Goal: Ask a question

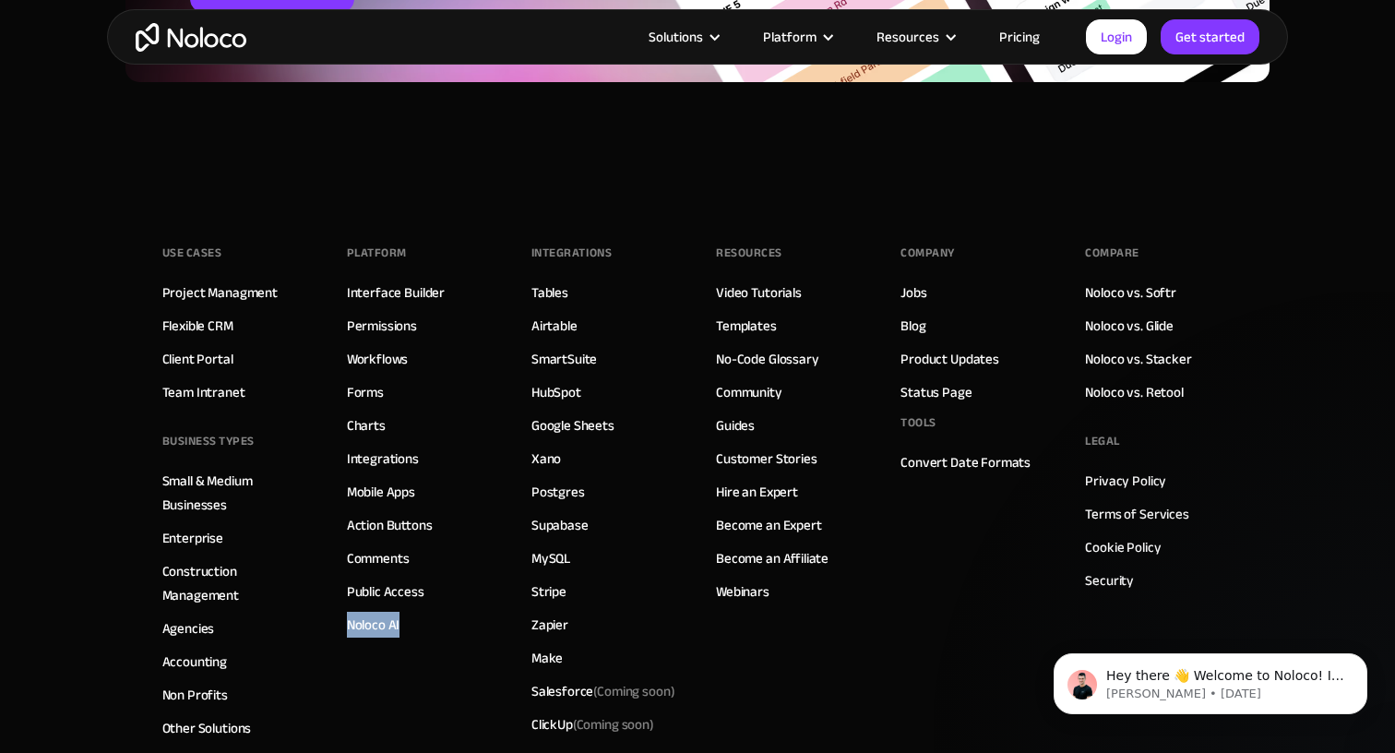
scroll to position [4918, 0]
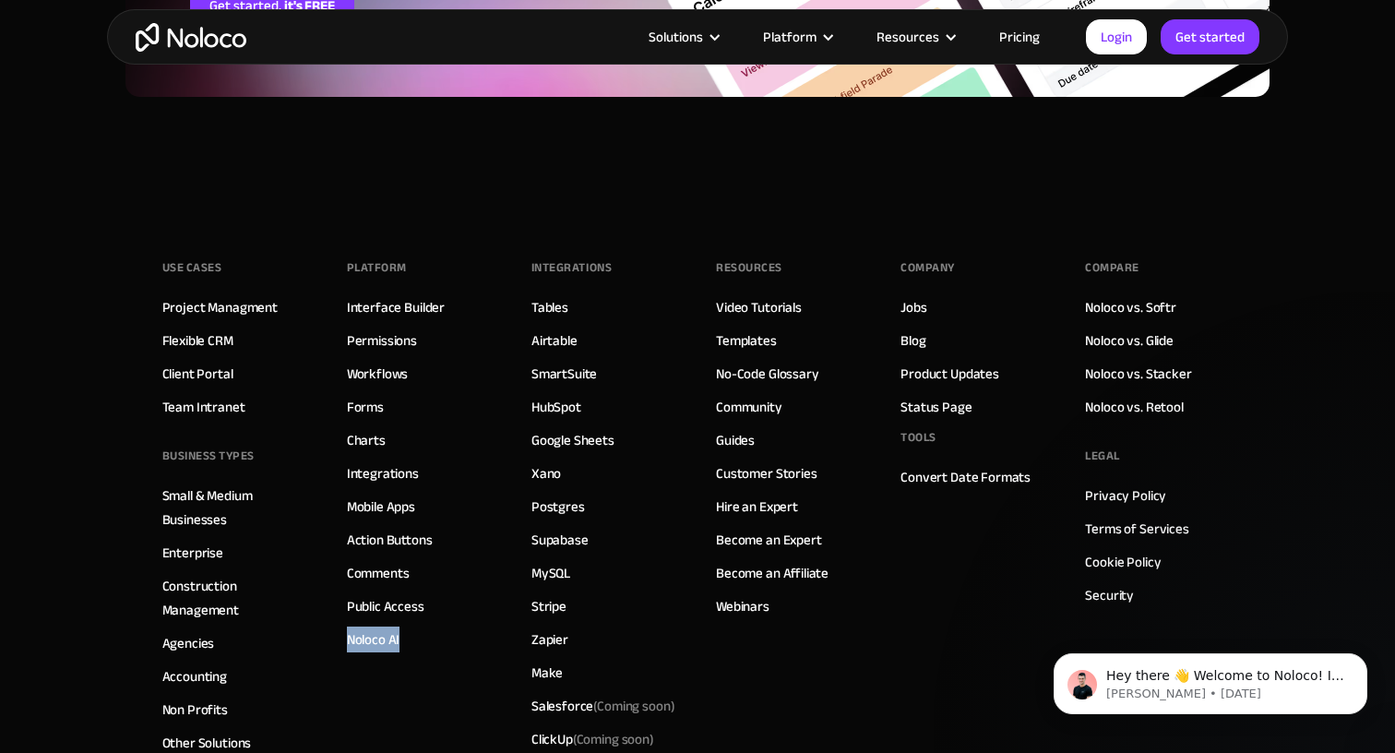
click at [1029, 36] on link "Pricing" at bounding box center [1019, 37] width 87 height 24
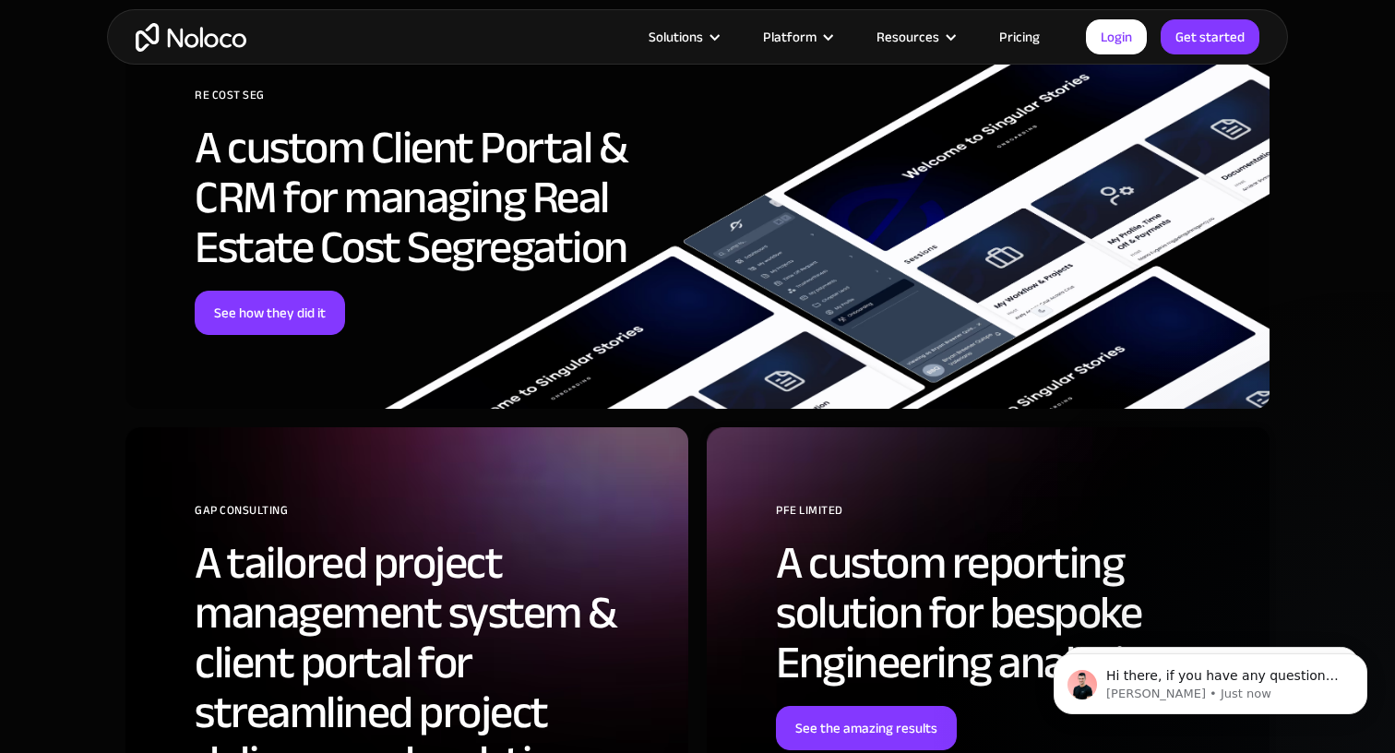
scroll to position [4746, 0]
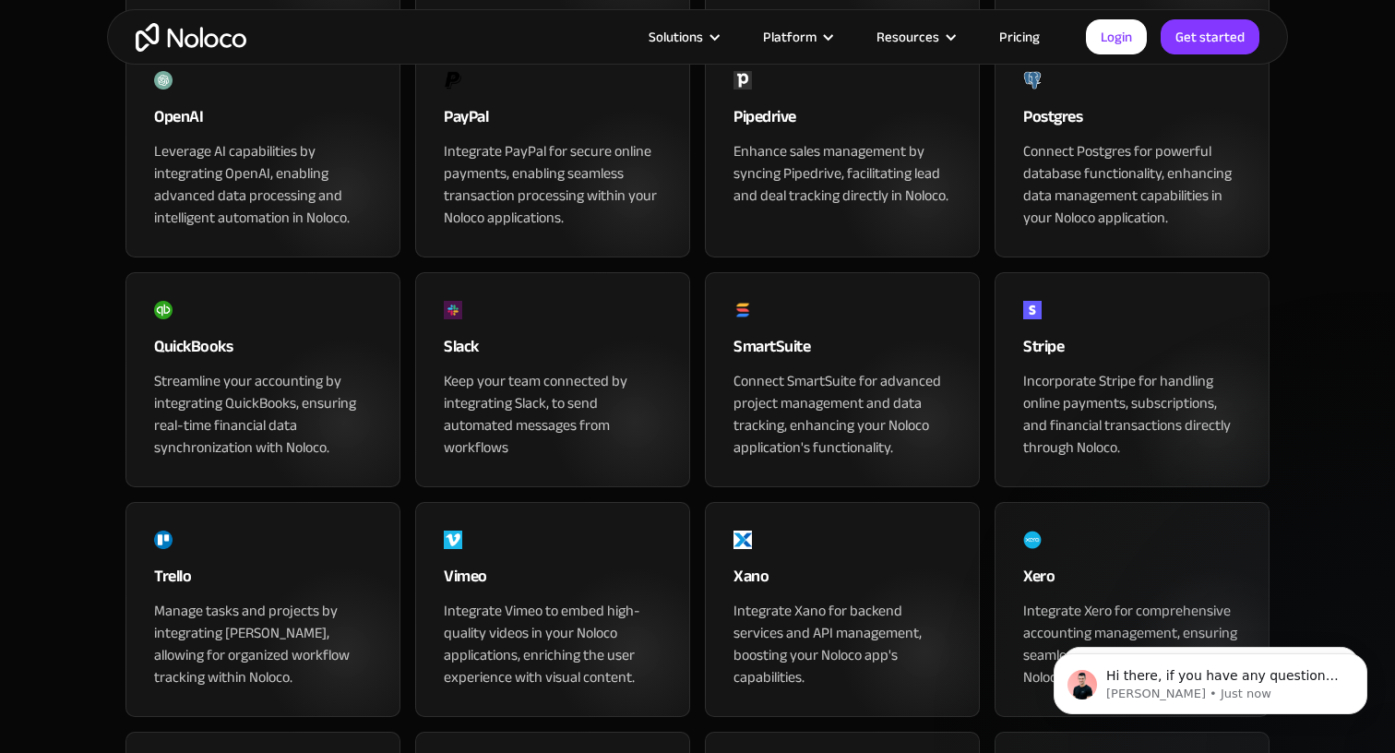
scroll to position [1696, 0]
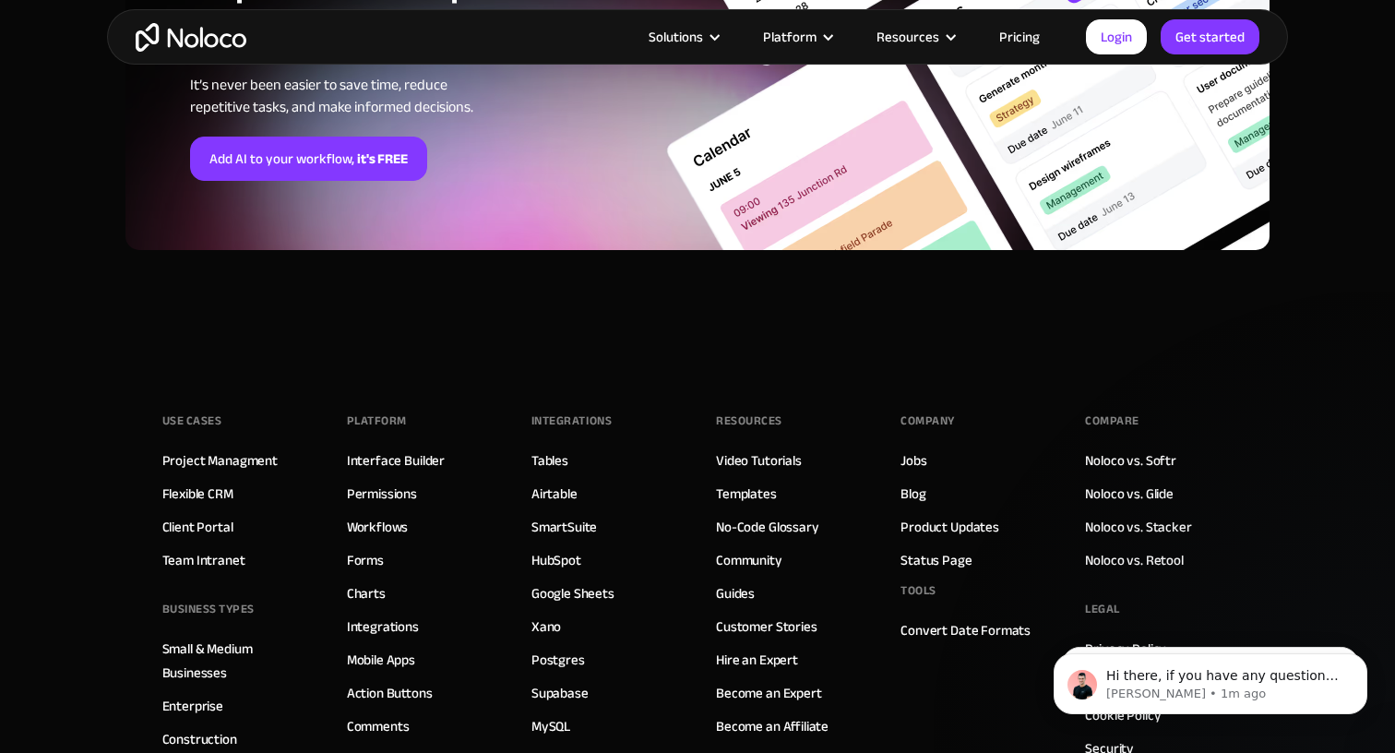
scroll to position [6735, 0]
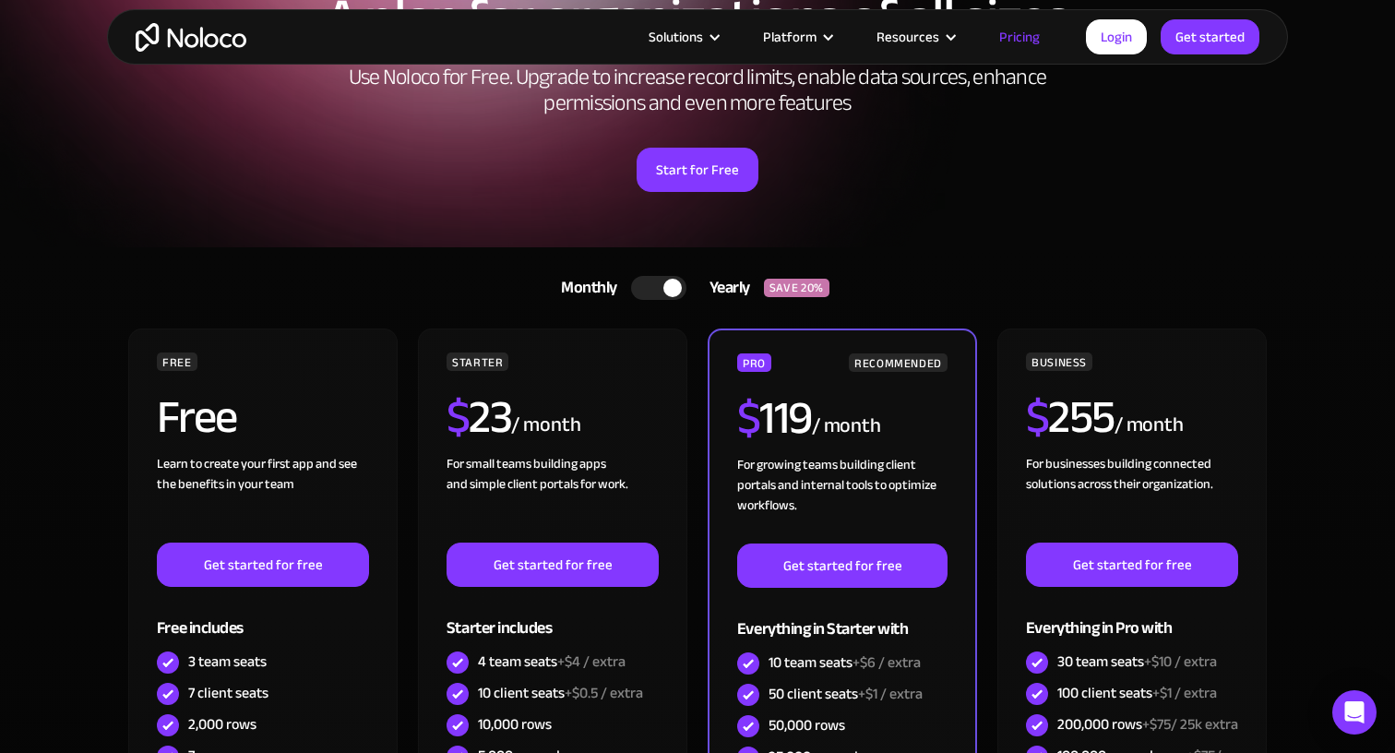
scroll to position [168, 0]
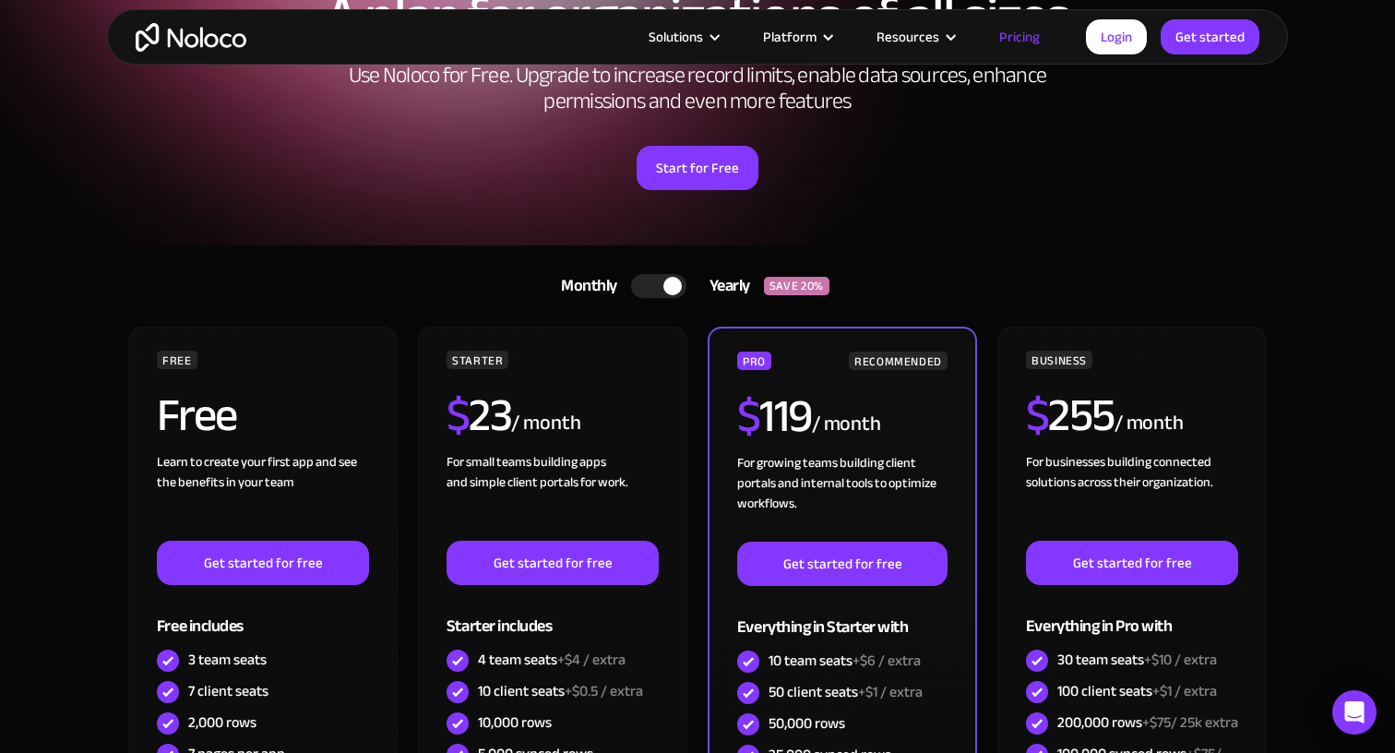
click at [662, 279] on div at bounding box center [658, 286] width 55 height 24
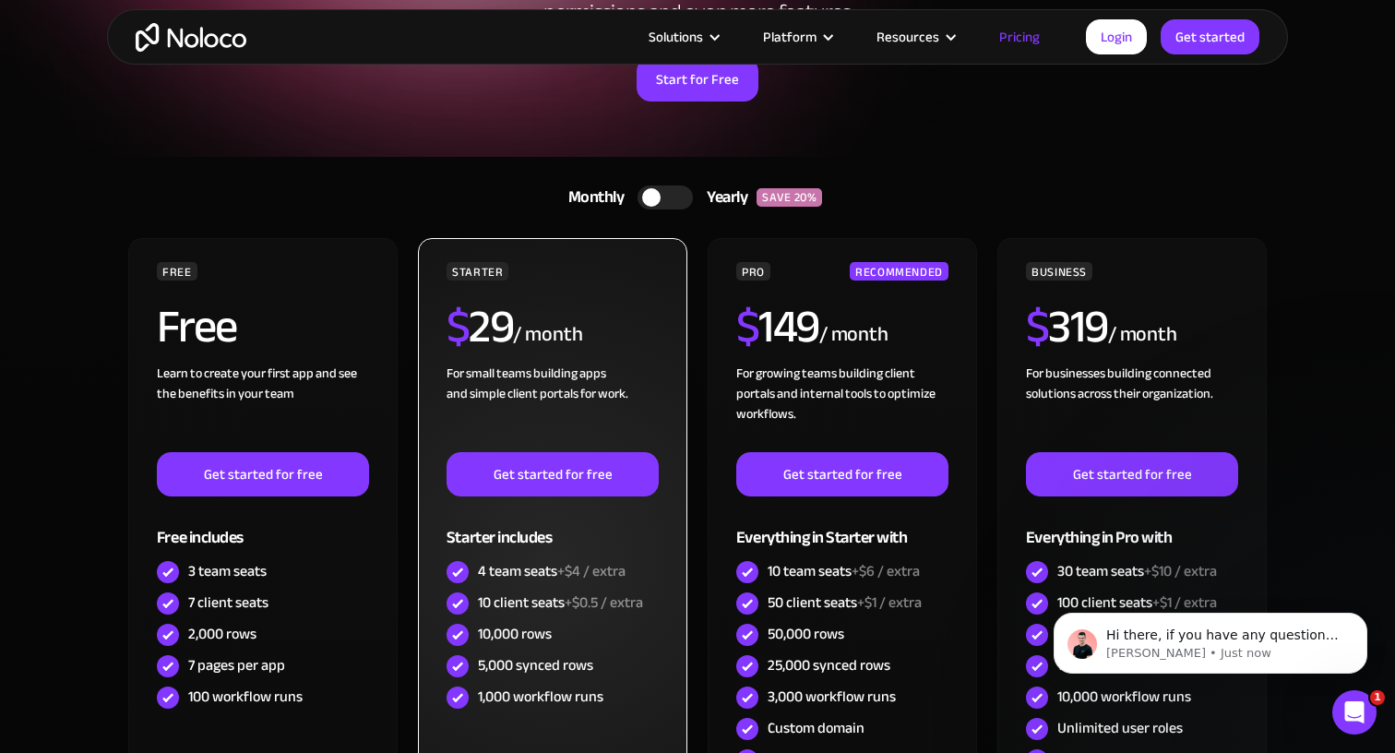
scroll to position [0, 0]
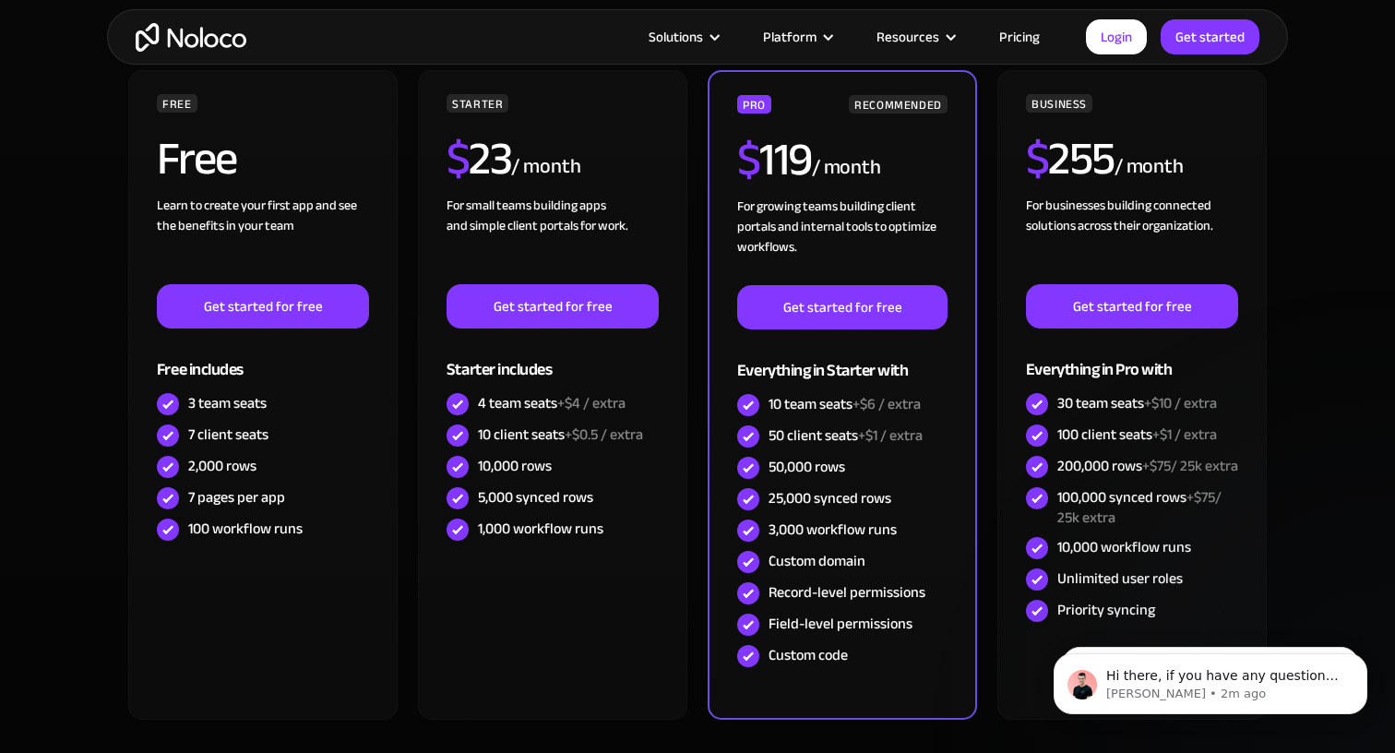
scroll to position [5171, 0]
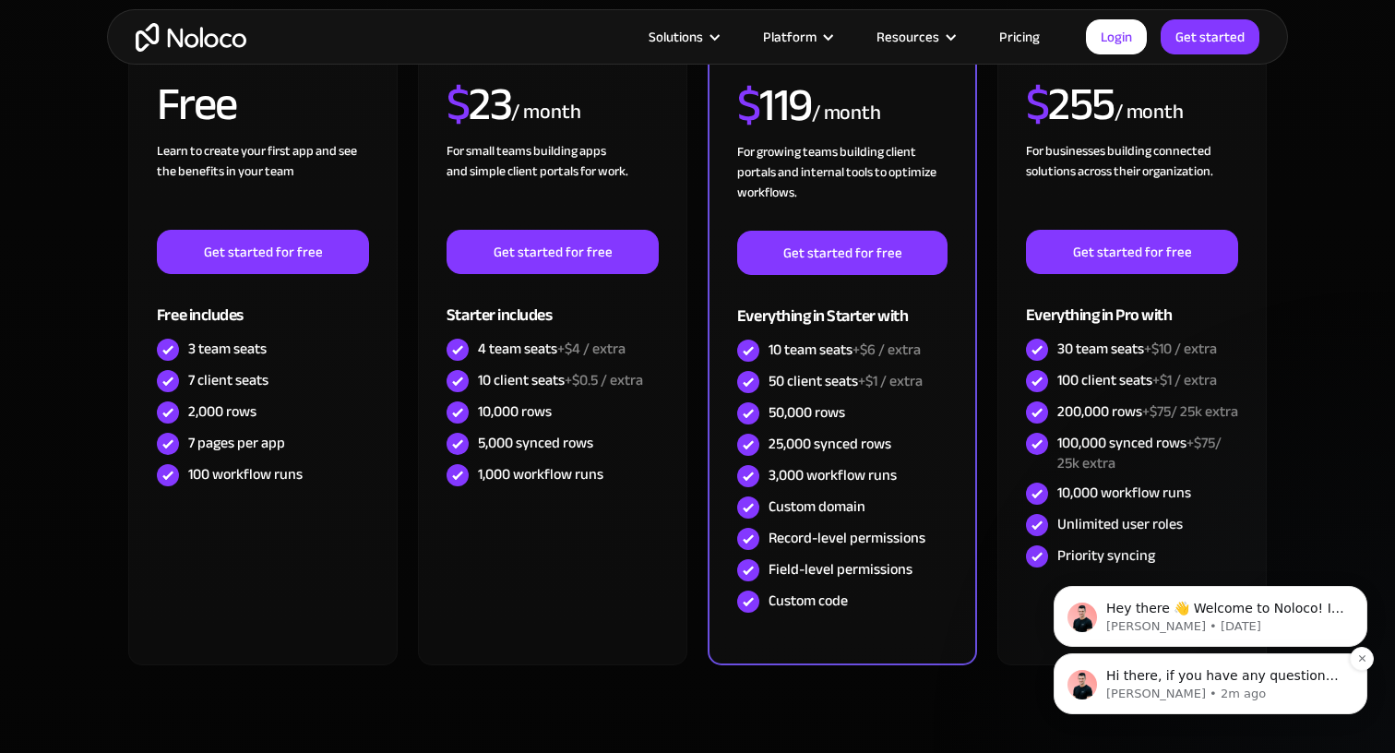
click at [1250, 662] on div "Hi there, if you have any questions about our pricing, just let us know! [PERSO…" at bounding box center [1210, 683] width 314 height 61
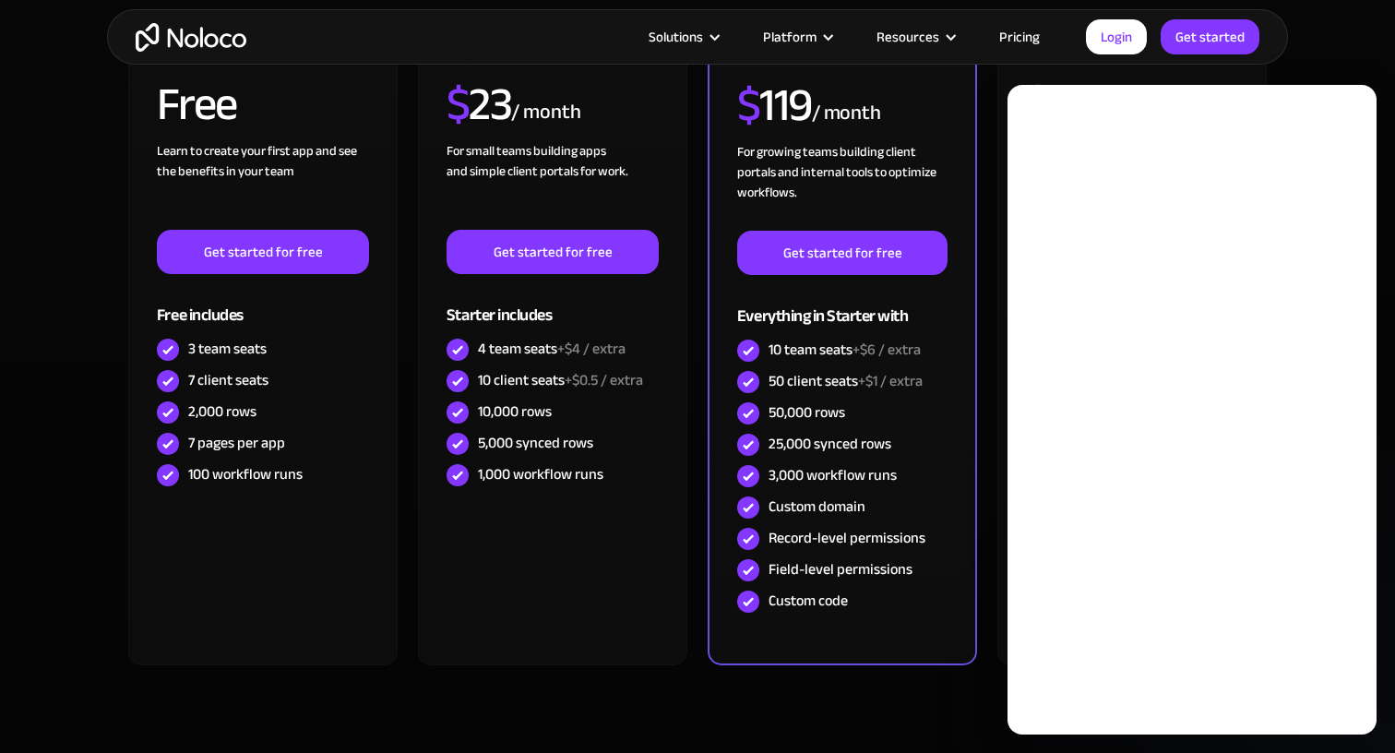
scroll to position [0, 0]
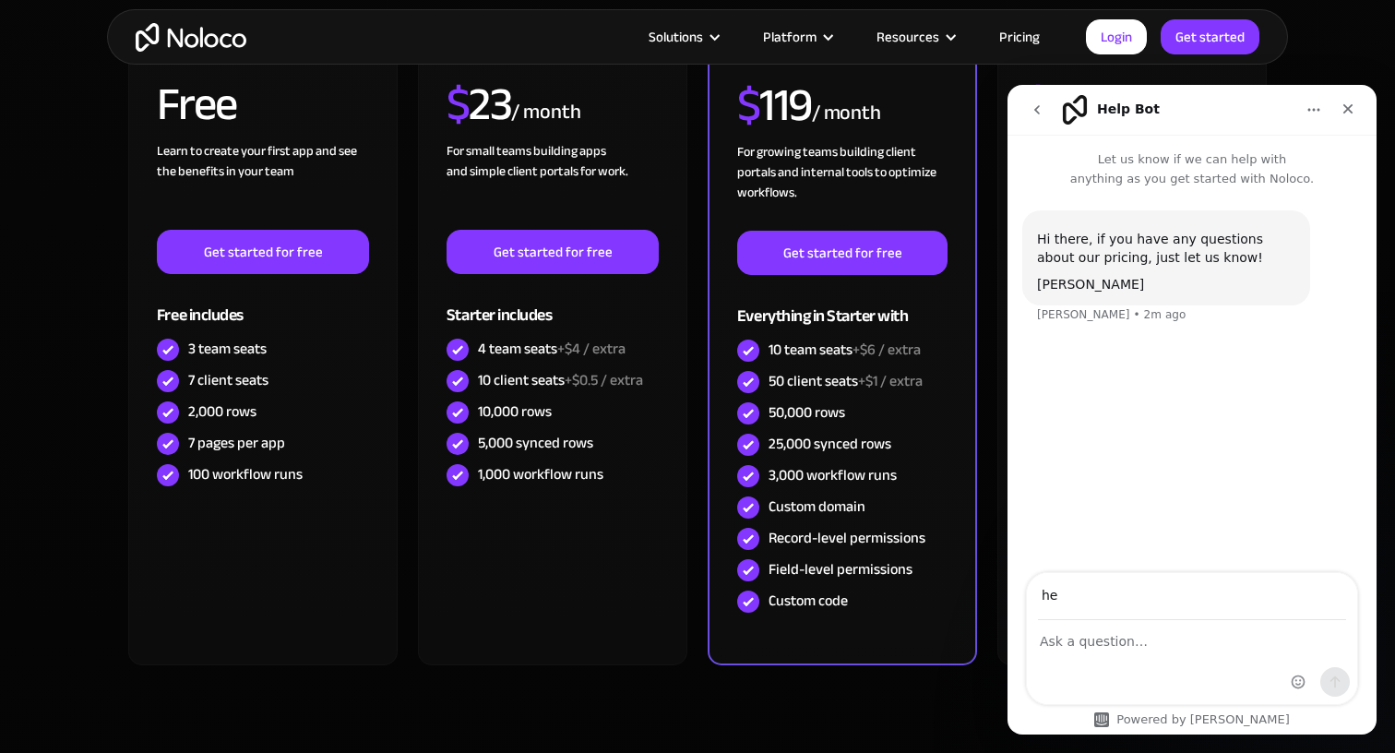
type input "[EMAIL_ADDRESS][DOMAIN_NAME]"
click at [1069, 658] on div "Intercom messenger" at bounding box center [1192, 662] width 330 height 83
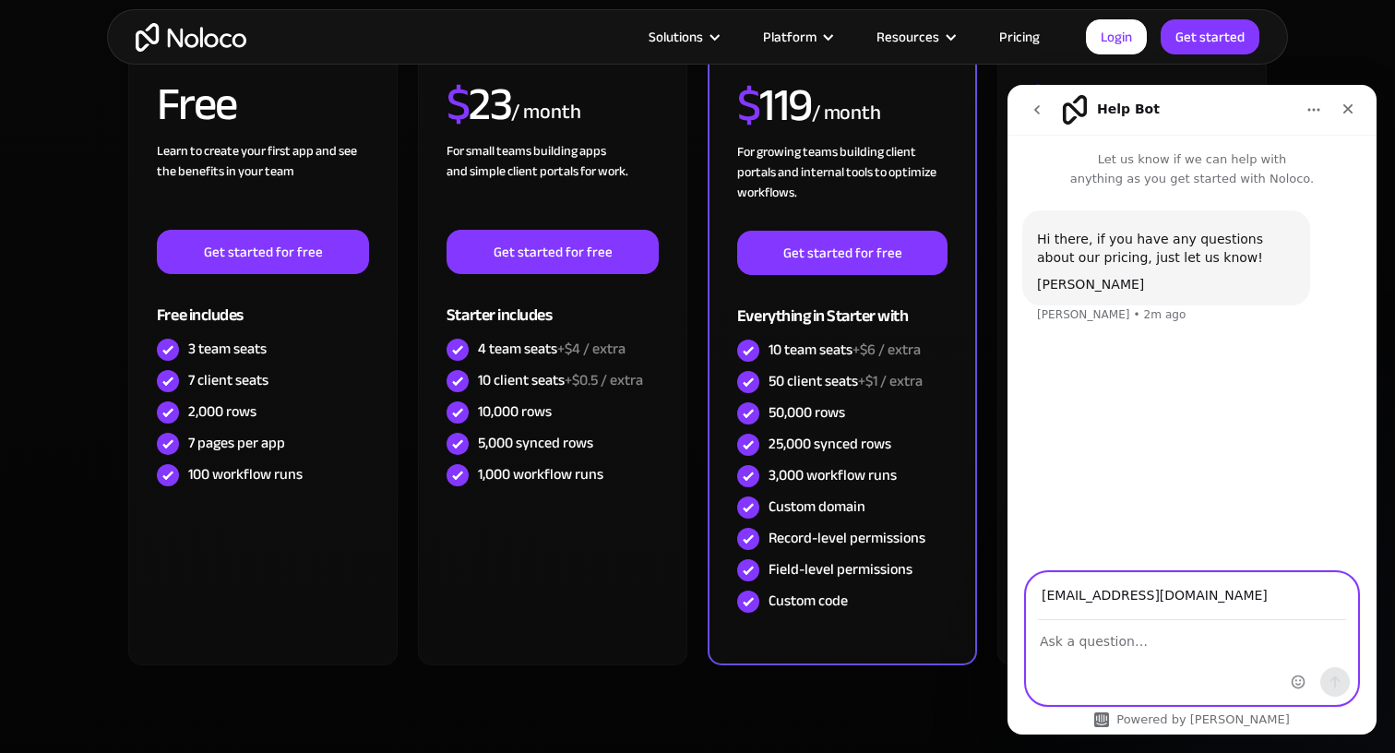
click at [1066, 642] on textarea "Ask a question…" at bounding box center [1192, 636] width 330 height 31
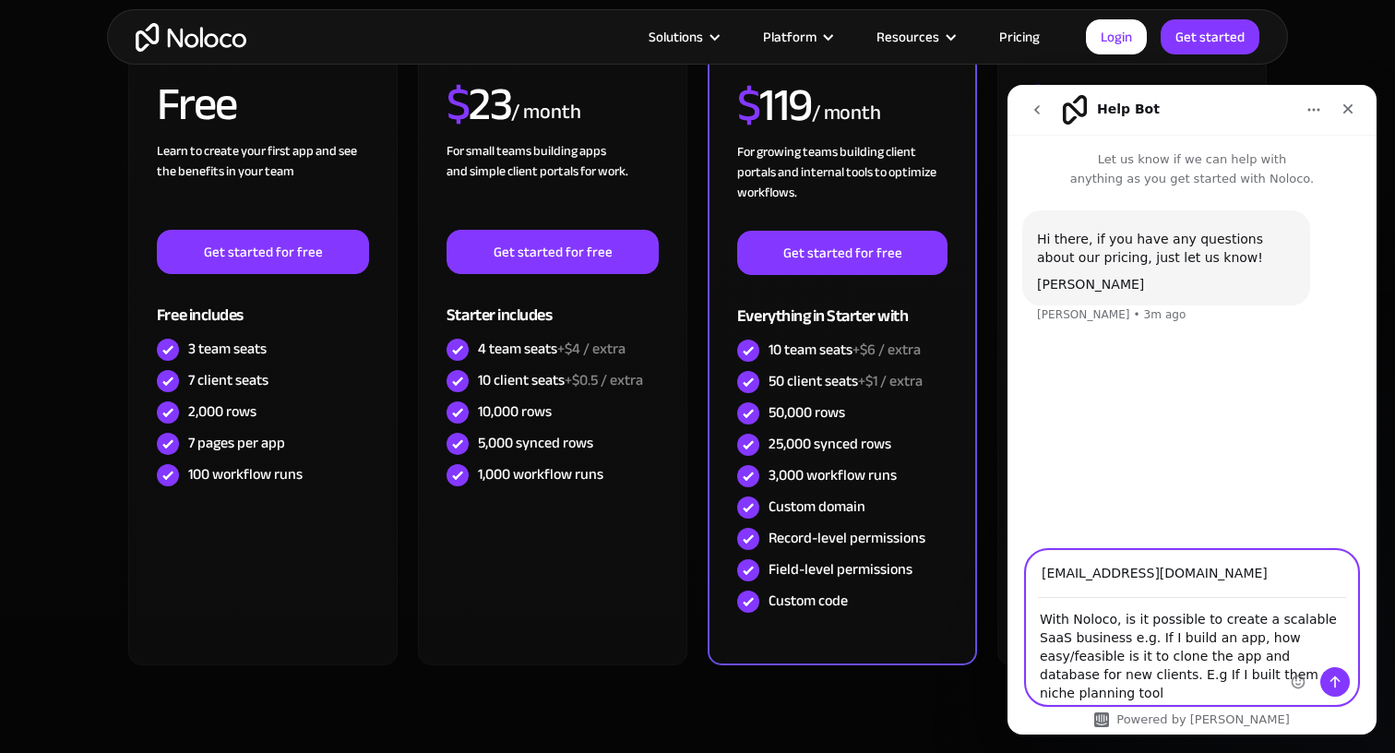
click at [1134, 693] on textarea "With Noloco, is it possible to create a scalable SaaS business e.g. If I build …" at bounding box center [1192, 651] width 330 height 105
click at [1199, 697] on textarea "With Noloco, is it possible to create a scalable SaaS business e.g. If I build …" at bounding box center [1192, 651] width 330 height 105
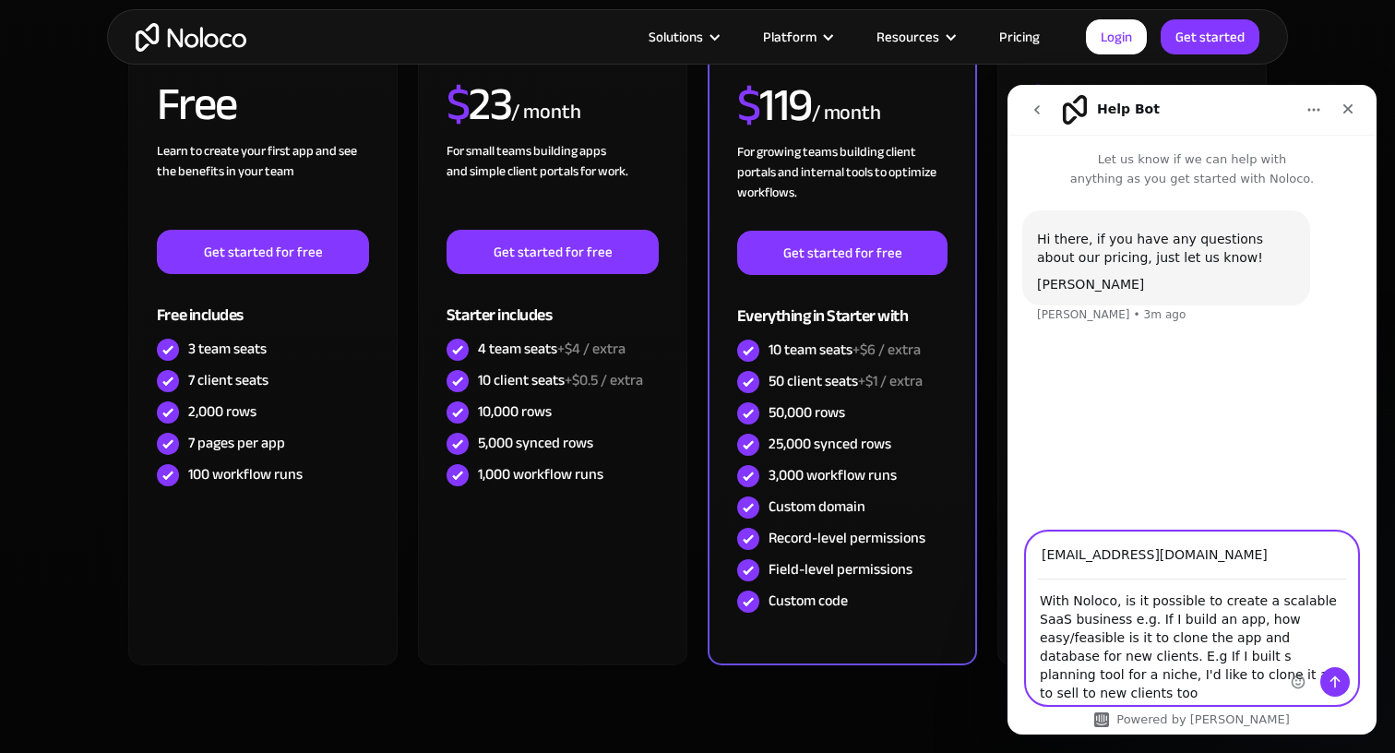
type textarea "With Noloco, is it possible to create a scalable SaaS business e.g. If I build …"
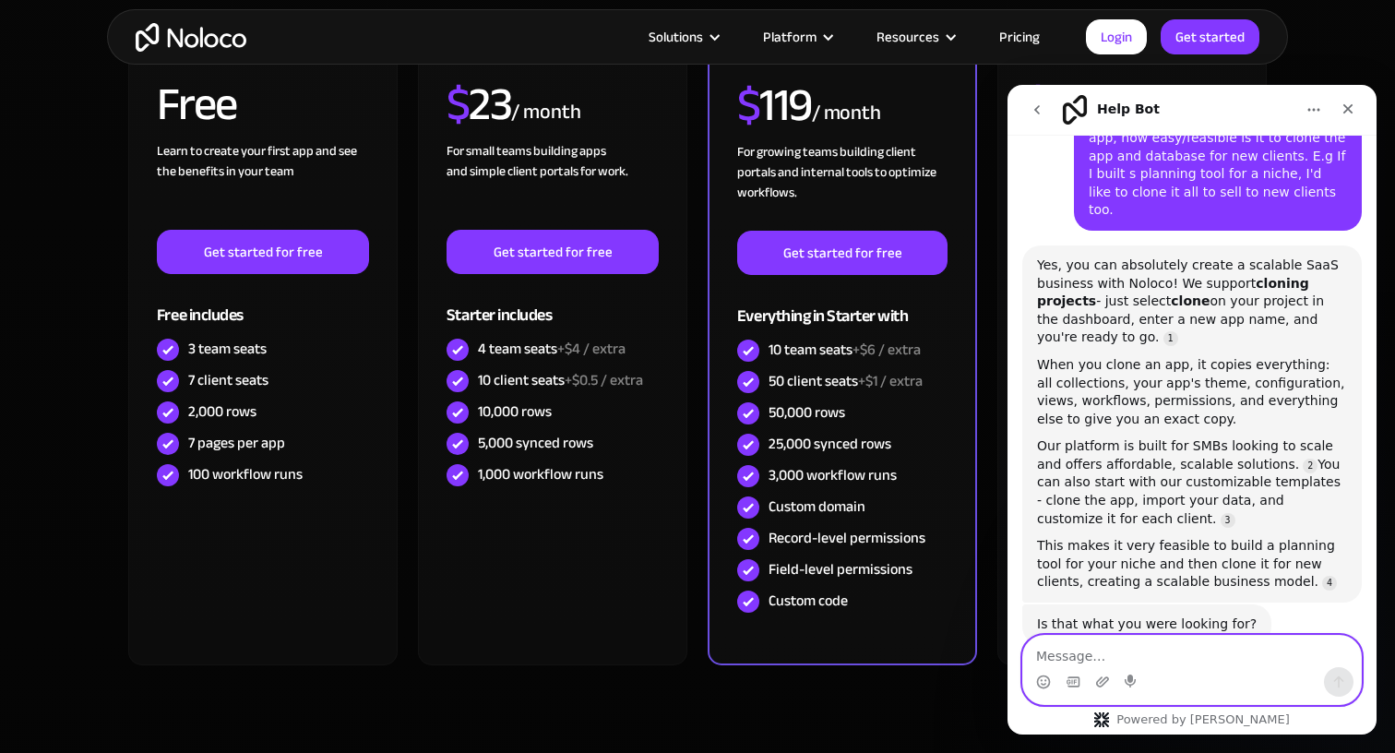
scroll to position [249, 0]
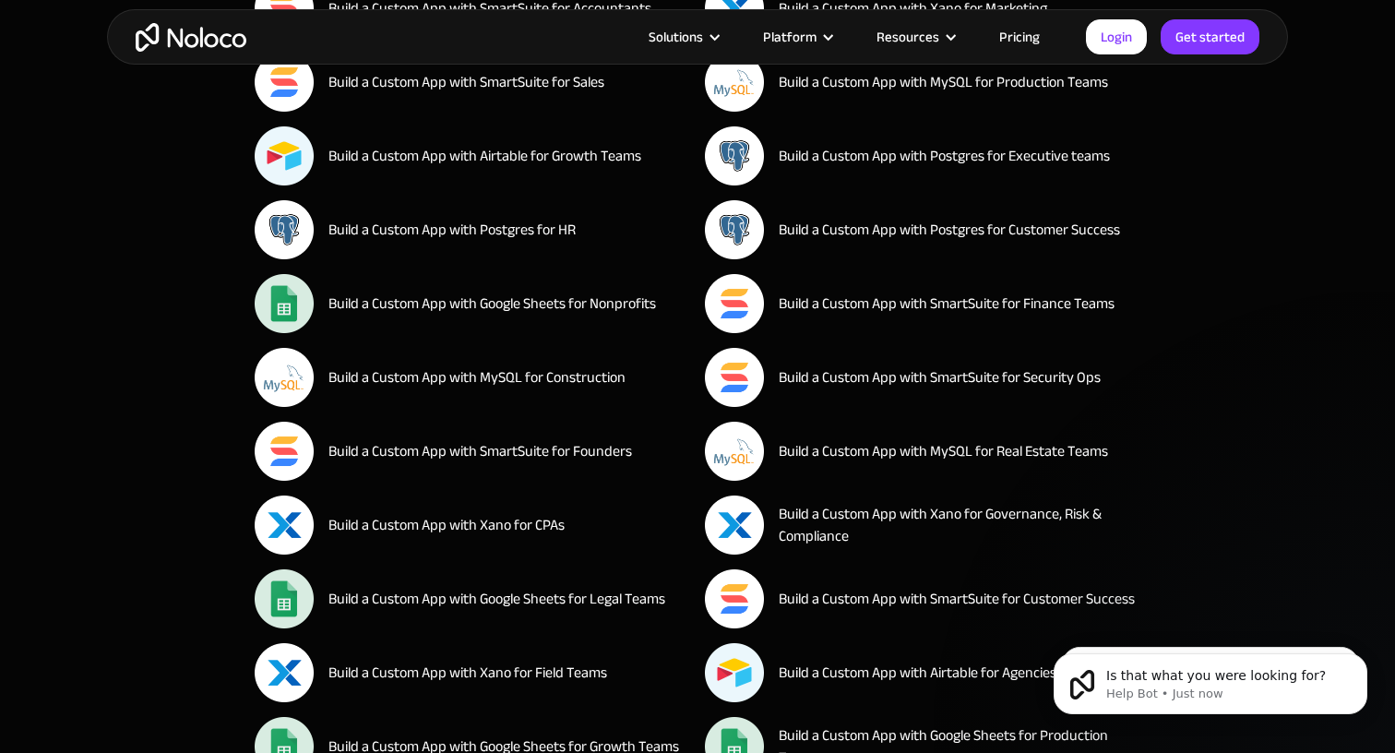
scroll to position [17883, 0]
